Goal: Task Accomplishment & Management: Use online tool/utility

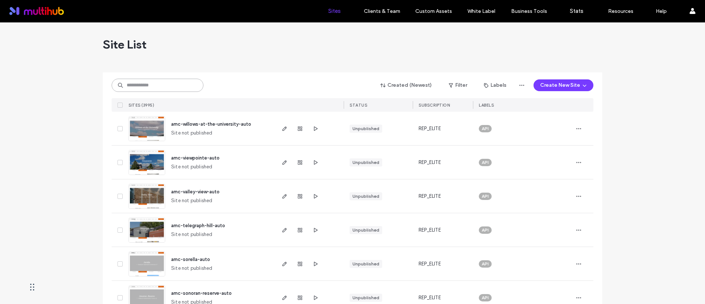
click at [173, 87] on input at bounding box center [158, 85] width 92 height 13
type input "*****"
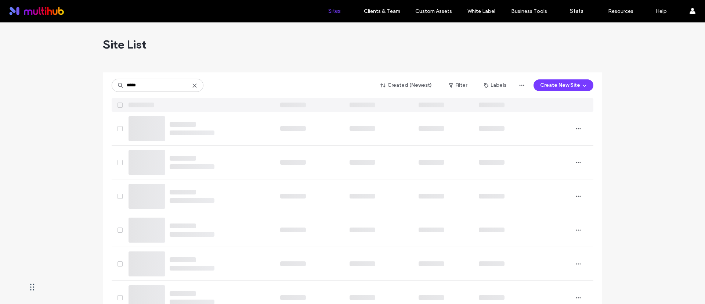
click at [209, 32] on div "Site List" at bounding box center [353, 44] width 500 height 44
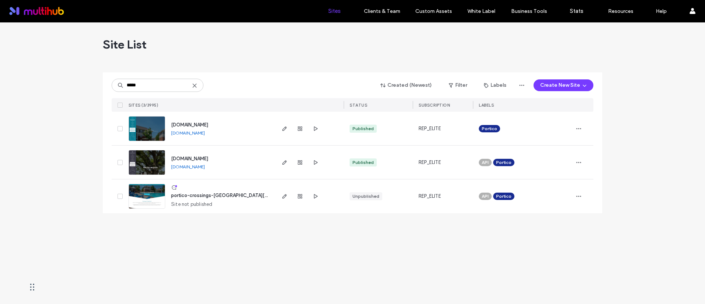
click at [278, 301] on div "Site List ***** Created (Newest) Filter Labels Create New Site SITES (3/3995) S…" at bounding box center [352, 162] width 705 height 281
click at [284, 132] on span "button" at bounding box center [284, 128] width 9 height 9
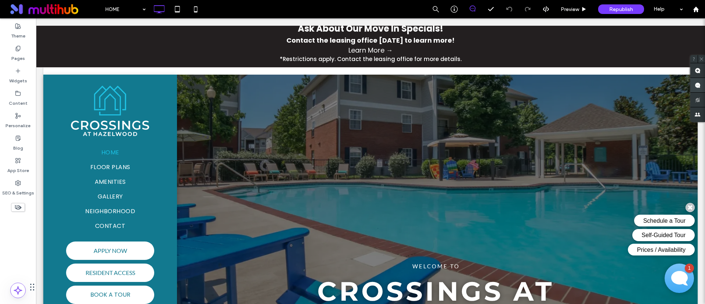
click at [702, 85] on span at bounding box center [698, 85] width 15 height 14
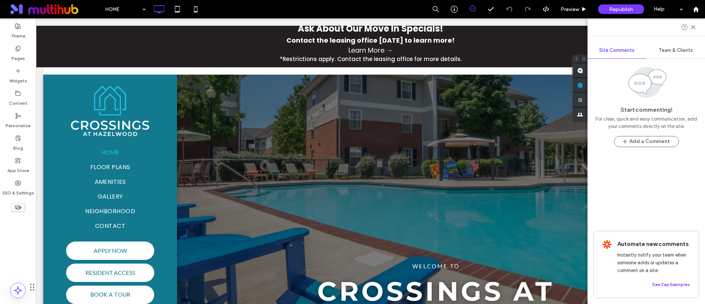
click at [685, 50] on span "Team & Clients" at bounding box center [676, 50] width 34 height 6
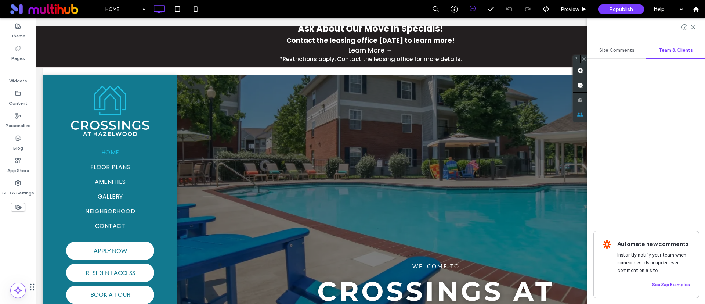
click at [626, 49] on span "Site Comments" at bounding box center [617, 50] width 35 height 6
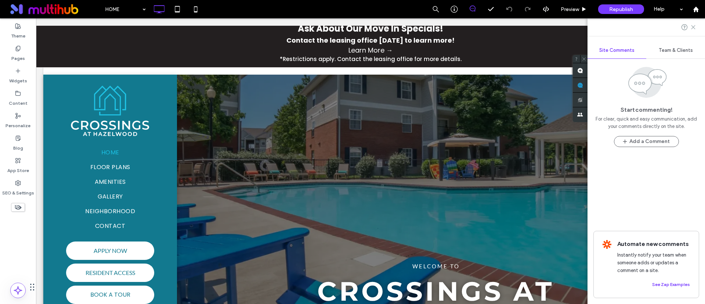
click at [696, 27] on icon at bounding box center [694, 27] width 6 height 6
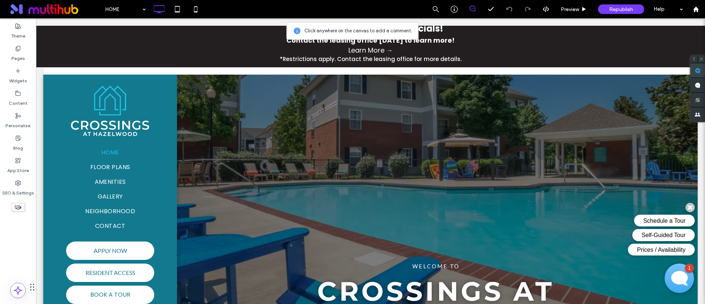
click at [694, 73] on span at bounding box center [698, 70] width 15 height 14
click at [452, 4] on div at bounding box center [454, 9] width 18 height 18
click at [452, 11] on icon at bounding box center [454, 9] width 7 height 7
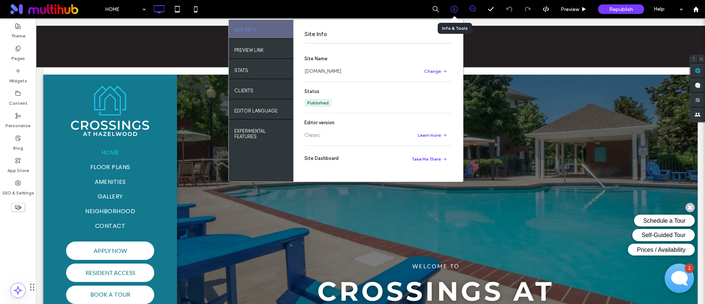
click at [452, 11] on icon at bounding box center [454, 9] width 7 height 7
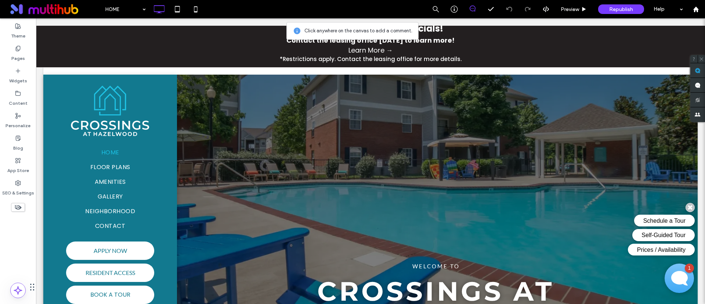
click at [472, 10] on icon at bounding box center [473, 9] width 6 height 6
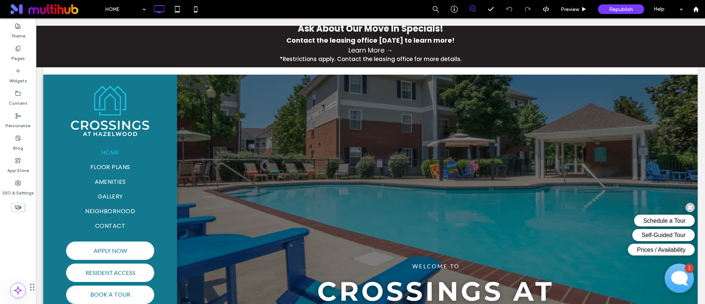
click at [472, 10] on icon at bounding box center [473, 9] width 6 height 6
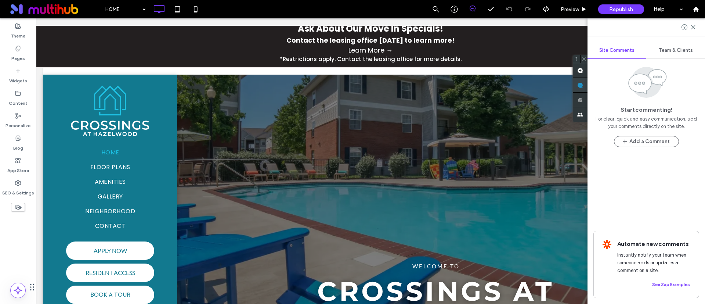
click at [588, 81] on span at bounding box center [580, 85] width 15 height 14
click at [694, 27] on use at bounding box center [693, 26] width 3 height 3
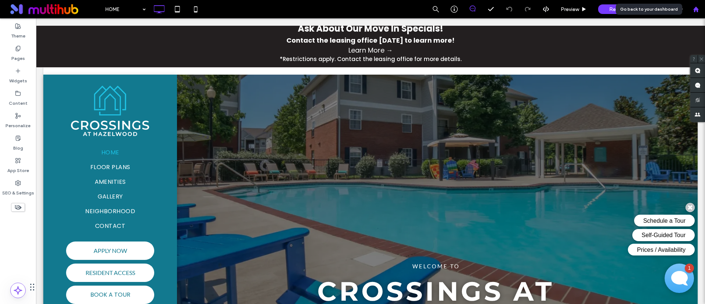
click at [698, 5] on div at bounding box center [696, 9] width 18 height 18
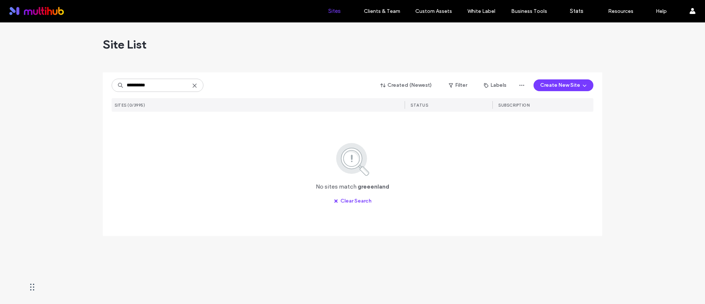
click at [247, 62] on div "Site List" at bounding box center [353, 44] width 500 height 44
click at [135, 85] on input "**********" at bounding box center [158, 85] width 92 height 13
type input "*********"
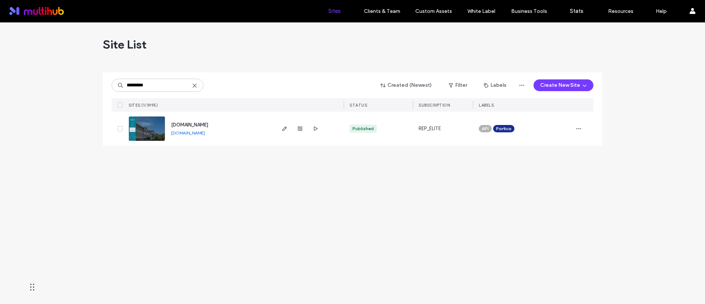
click at [349, 68] on div at bounding box center [353, 69] width 500 height 6
click at [262, 165] on div "Site List ********* Created (Newest) Filter Labels Create New Site SITES (1/399…" at bounding box center [352, 162] width 705 height 281
click at [284, 128] on use "button" at bounding box center [285, 128] width 4 height 4
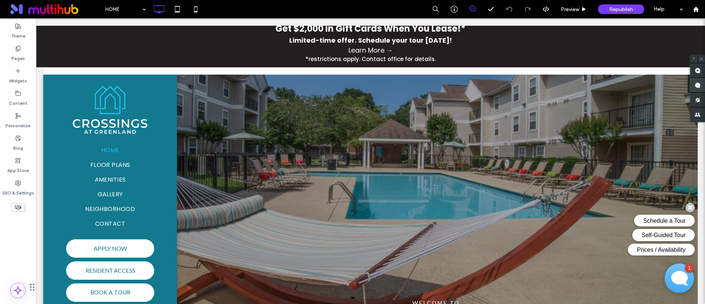
click at [699, 83] on use at bounding box center [698, 85] width 6 height 6
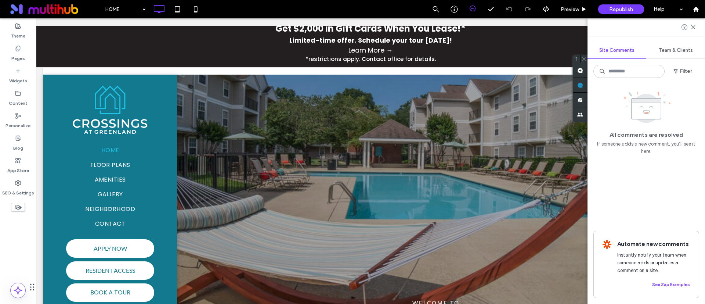
click at [667, 52] on span "Team & Clients" at bounding box center [676, 50] width 34 height 6
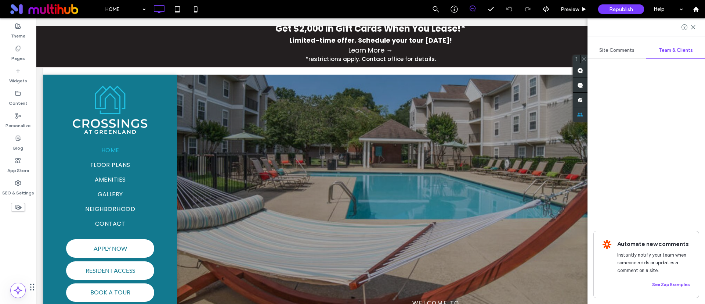
click at [630, 48] on span "Site Comments" at bounding box center [617, 50] width 35 height 6
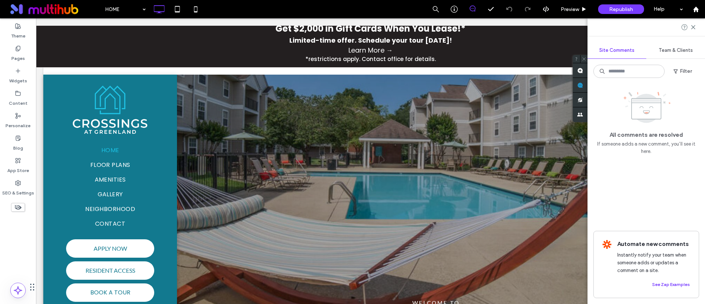
click at [471, 10] on use at bounding box center [473, 9] width 6 height 6
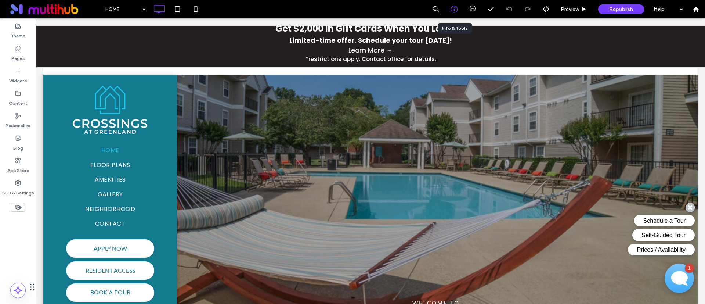
click at [455, 8] on icon at bounding box center [454, 9] width 7 height 7
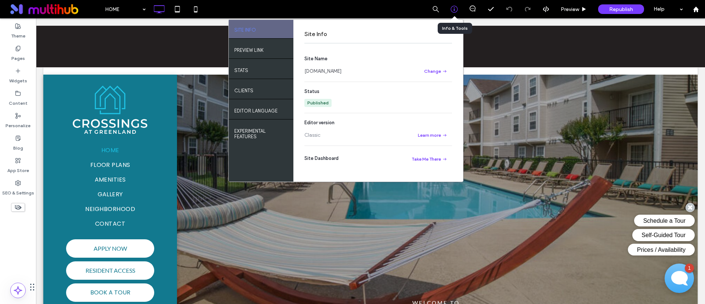
click at [455, 8] on icon at bounding box center [454, 9] width 7 height 7
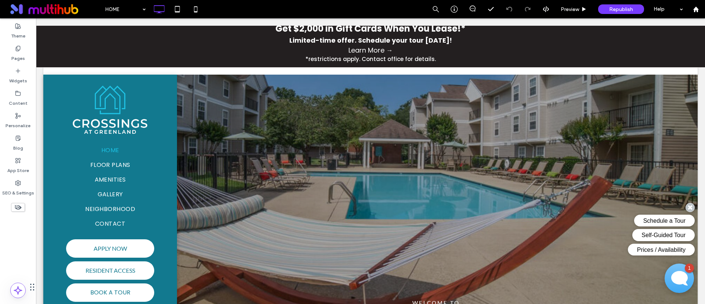
click at [480, 5] on div at bounding box center [473, 9] width 18 height 18
click at [475, 6] on icon at bounding box center [473, 9] width 6 height 6
click at [701, 86] on span at bounding box center [698, 85] width 15 height 14
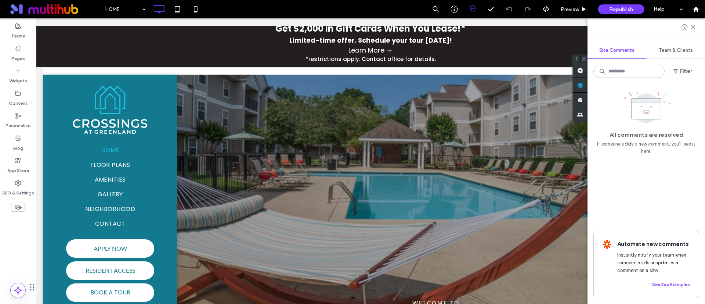
click at [670, 54] on div "Team & Clients" at bounding box center [676, 50] width 59 height 16
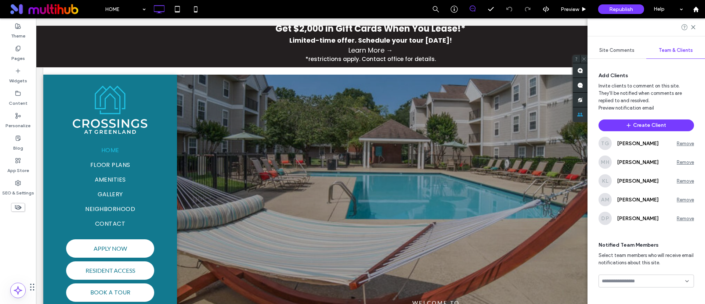
click at [615, 49] on span "Site Comments" at bounding box center [617, 50] width 35 height 6
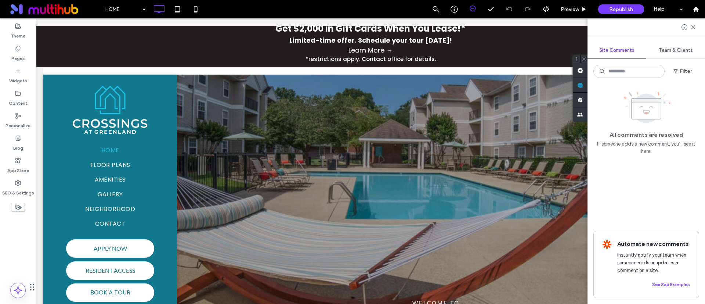
click at [649, 144] on span "If someone adds a new comment, you’ll see it here." at bounding box center [647, 147] width 106 height 15
click at [645, 106] on use at bounding box center [647, 107] width 48 height 31
click at [655, 132] on span "All comments are resolved" at bounding box center [646, 135] width 73 height 8
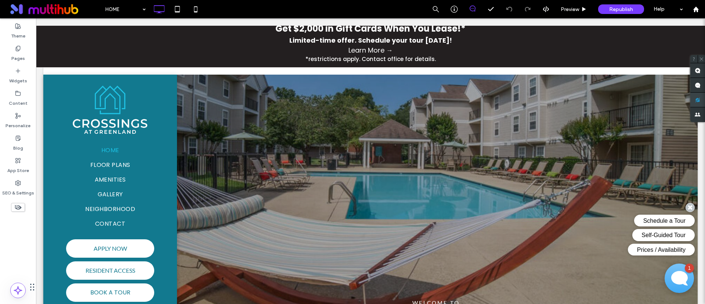
click at [691, 97] on span at bounding box center [698, 100] width 15 height 14
click at [700, 98] on use at bounding box center [698, 100] width 6 height 6
click at [699, 96] on span at bounding box center [698, 100] width 15 height 14
click at [699, 97] on span at bounding box center [698, 100] width 15 height 14
click at [701, 85] on use at bounding box center [698, 85] width 6 height 6
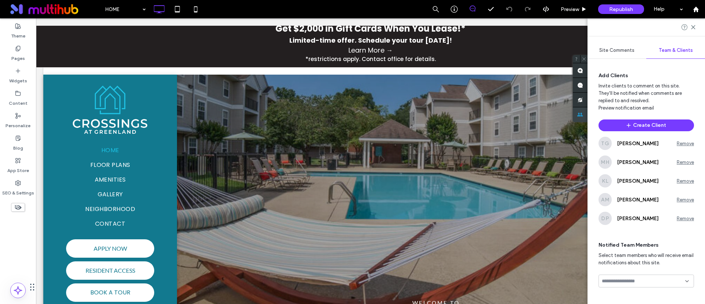
click at [580, 111] on span at bounding box center [580, 114] width 15 height 15
click at [580, 68] on use at bounding box center [581, 71] width 6 height 6
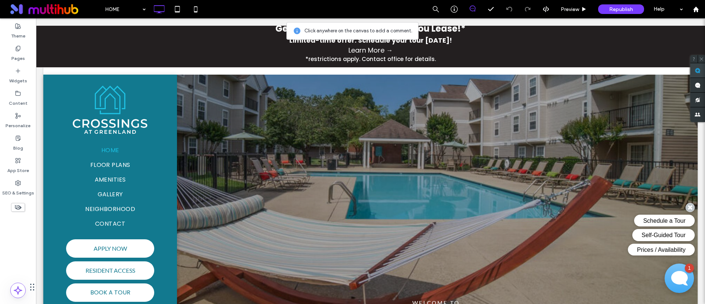
click at [697, 68] on use at bounding box center [698, 71] width 6 height 6
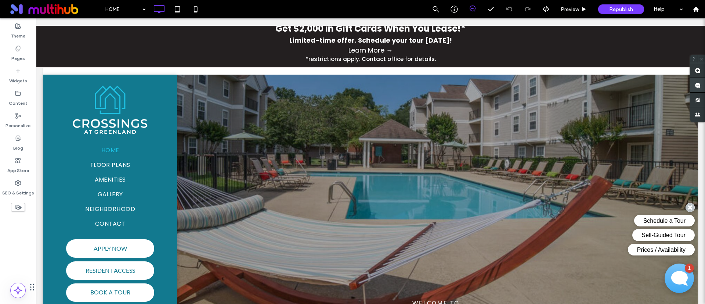
click at [701, 85] on span at bounding box center [698, 85] width 15 height 14
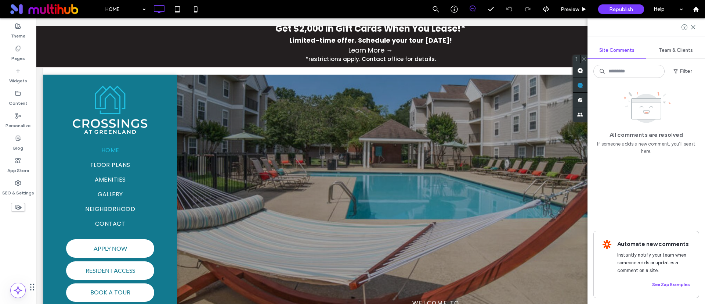
click at [695, 24] on div at bounding box center [647, 27] width 118 height 18
click at [694, 26] on use at bounding box center [693, 26] width 3 height 3
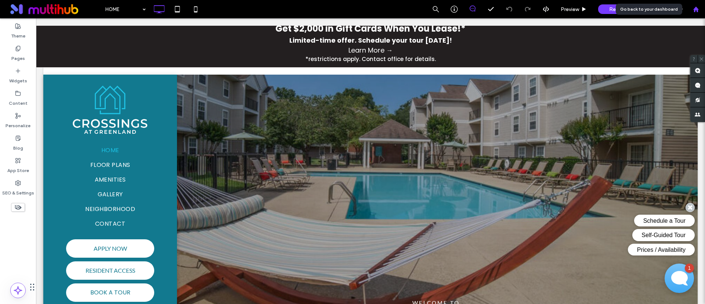
click at [695, 7] on icon at bounding box center [696, 9] width 6 height 6
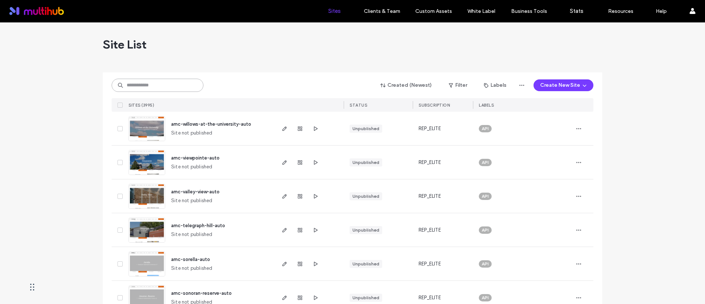
click at [174, 84] on input at bounding box center [158, 85] width 92 height 13
type input "*********"
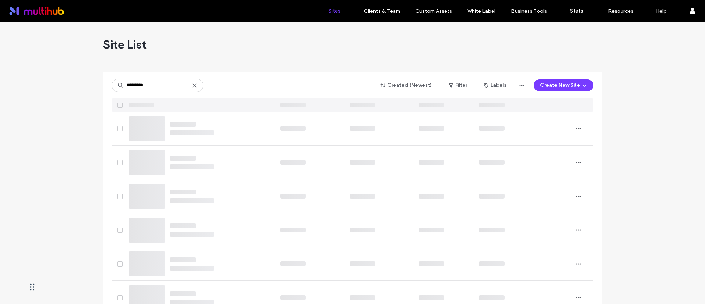
click at [193, 70] on div at bounding box center [353, 69] width 500 height 6
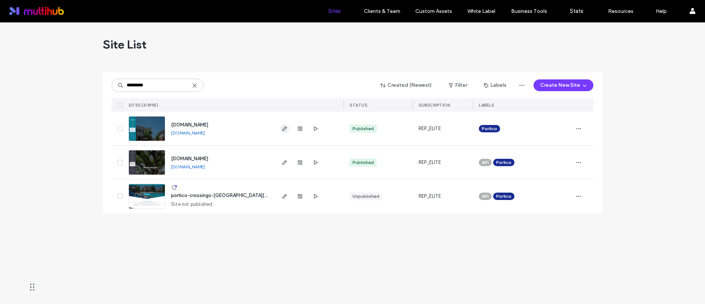
click at [283, 129] on use "button" at bounding box center [285, 128] width 4 height 4
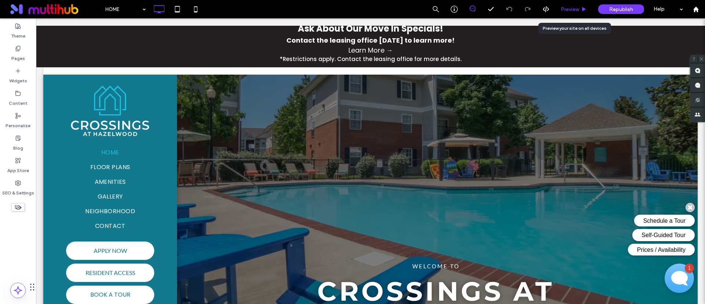
click at [578, 10] on span "Preview" at bounding box center [570, 9] width 18 height 6
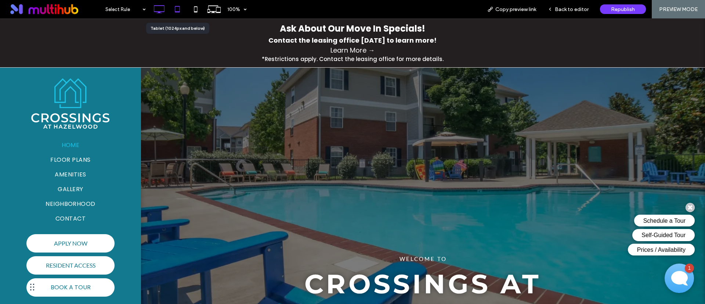
click at [177, 6] on icon at bounding box center [177, 9] width 15 height 15
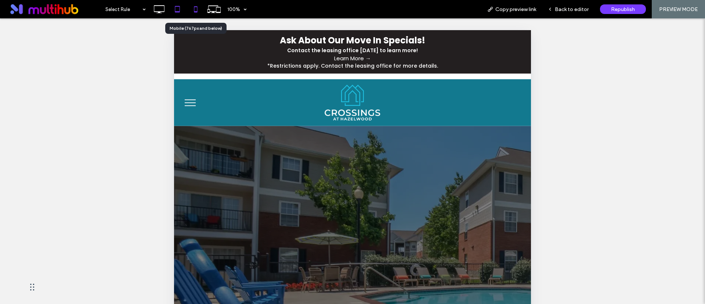
click at [194, 11] on use at bounding box center [195, 9] width 3 height 6
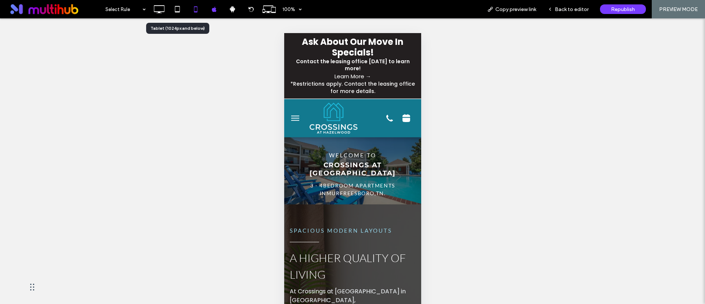
click at [177, 8] on icon at bounding box center [177, 9] width 15 height 15
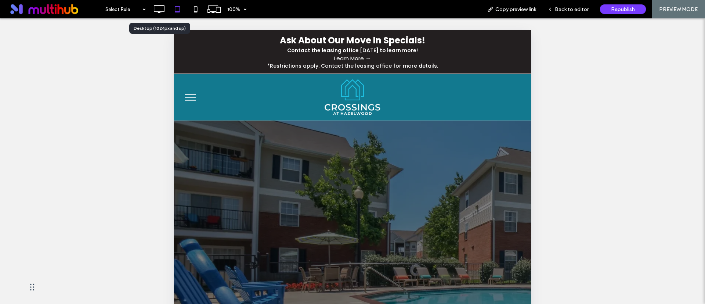
click at [161, 8] on icon at bounding box center [159, 9] width 15 height 15
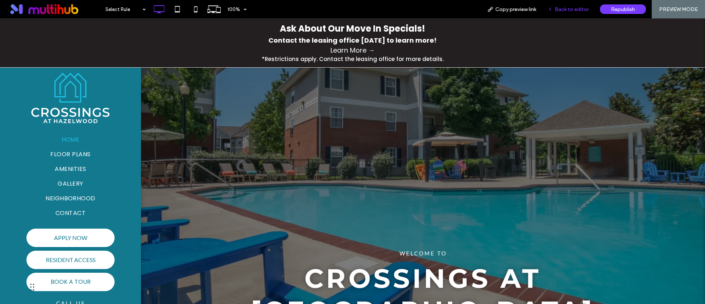
click at [582, 7] on span "Back to editor" at bounding box center [572, 9] width 34 height 6
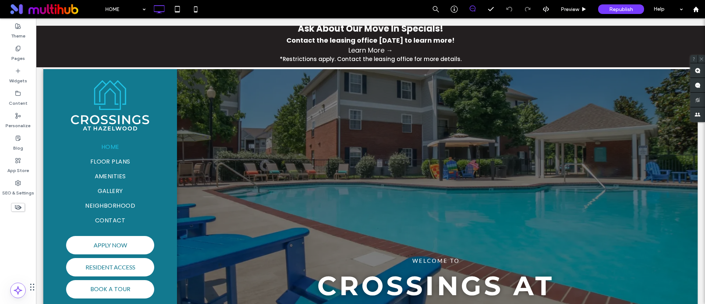
click at [486, 47] on link "Learn More →" at bounding box center [371, 50] width 662 height 10
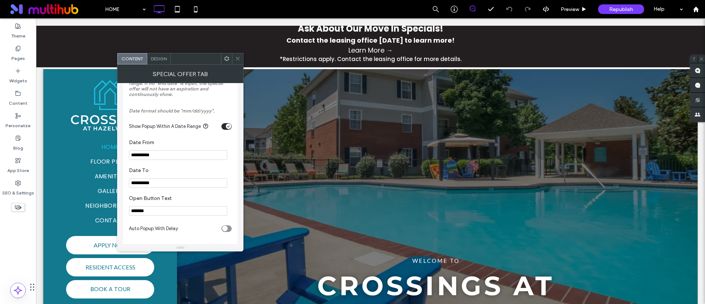
scroll to position [392, 0]
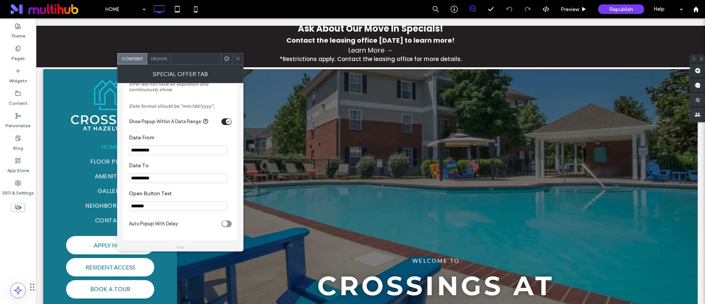
click at [170, 141] on section "**********" at bounding box center [180, 145] width 103 height 28
click at [165, 148] on input "**********" at bounding box center [178, 150] width 98 height 10
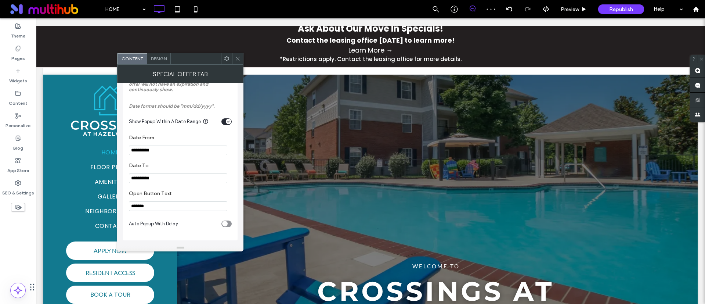
type input "**********"
click at [162, 178] on input "**********" at bounding box center [178, 178] width 98 height 10
type input "**********"
click at [171, 160] on section "**********" at bounding box center [180, 173] width 103 height 28
click at [172, 160] on section "**********" at bounding box center [180, 173] width 103 height 28
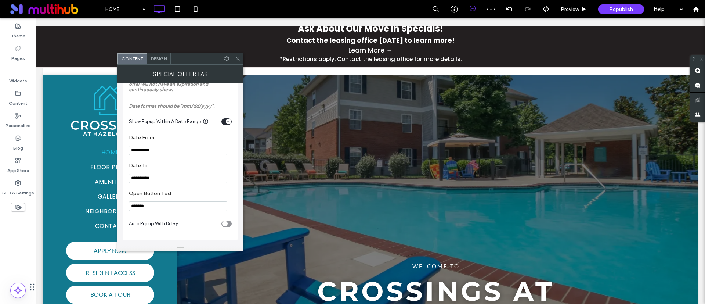
click at [241, 60] on div at bounding box center [237, 58] width 11 height 11
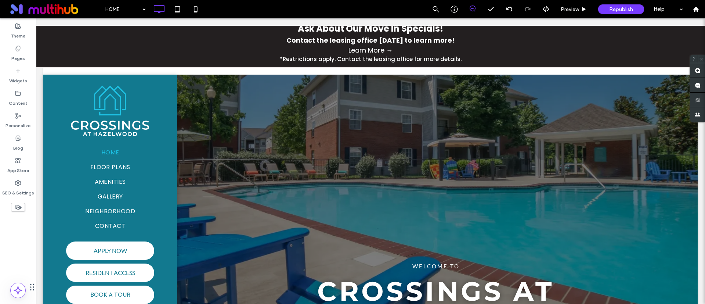
click at [452, 51] on link "Learn More →" at bounding box center [371, 50] width 662 height 10
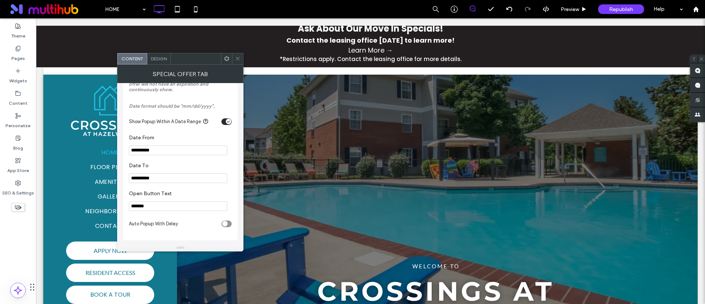
click at [162, 152] on input "**********" at bounding box center [178, 150] width 98 height 10
click at [238, 56] on icon at bounding box center [238, 59] width 6 height 6
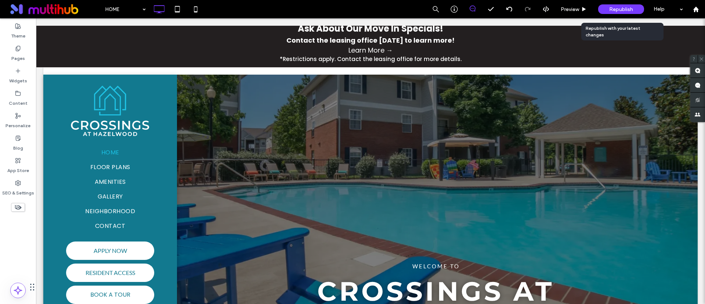
click at [607, 7] on div "Republish" at bounding box center [621, 9] width 46 height 10
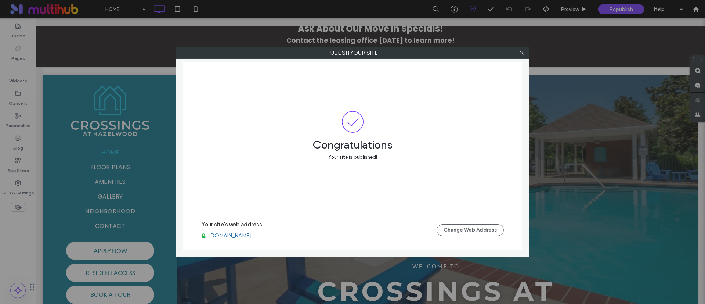
click at [252, 237] on link "www.crossingsathazelwood.com" at bounding box center [230, 235] width 44 height 7
click at [523, 51] on icon at bounding box center [522, 53] width 6 height 6
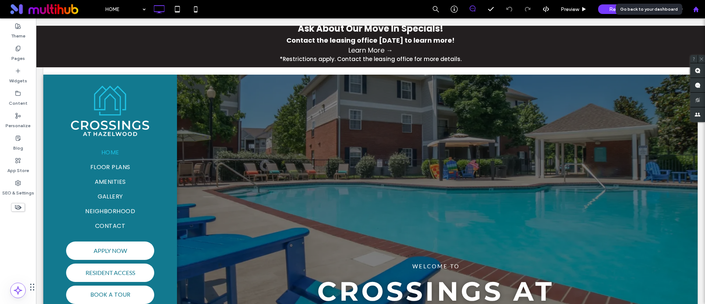
click at [698, 11] on use at bounding box center [696, 9] width 6 height 6
